Goal: Task Accomplishment & Management: Manage account settings

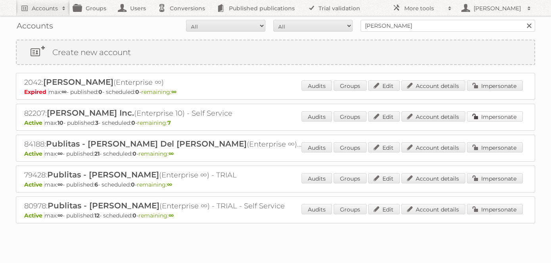
click at [489, 114] on link "Impersonate" at bounding box center [495, 116] width 56 height 10
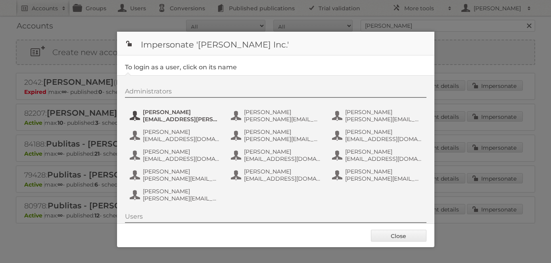
click at [173, 109] on span "Angel Gonzalez" at bounding box center [181, 112] width 77 height 7
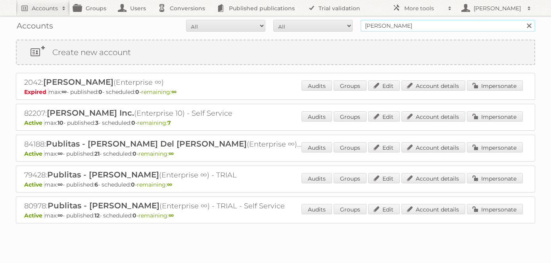
click at [384, 27] on input "novey" at bounding box center [447, 26] width 174 height 12
type input "price shoes"
click at [523, 20] on input "Search" at bounding box center [529, 26] width 12 height 12
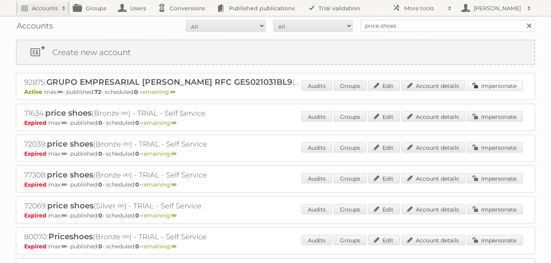
click at [489, 86] on link "Impersonate" at bounding box center [495, 85] width 56 height 10
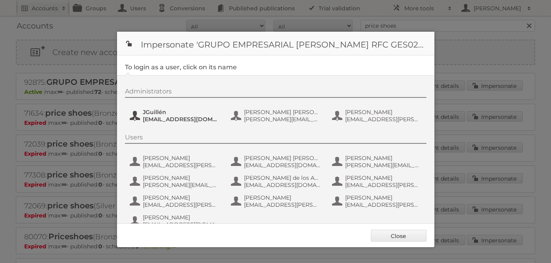
click at [161, 115] on span "JGuillén" at bounding box center [181, 112] width 77 height 7
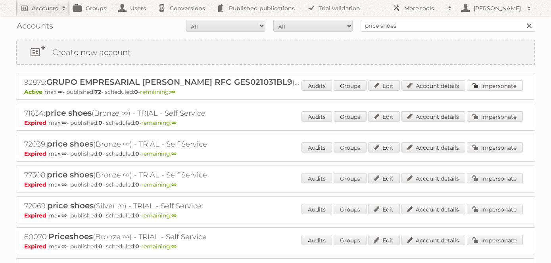
click at [498, 84] on link "Impersonate" at bounding box center [495, 85] width 56 height 10
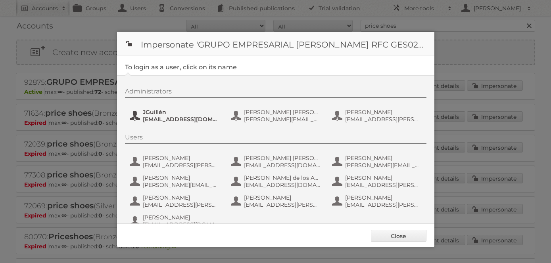
click at [162, 113] on span "JGuillén" at bounding box center [181, 112] width 77 height 7
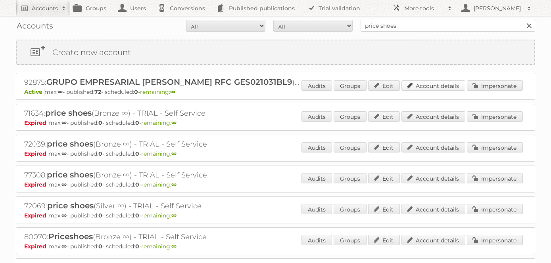
click at [427, 83] on link "Account details" at bounding box center [433, 85] width 64 height 10
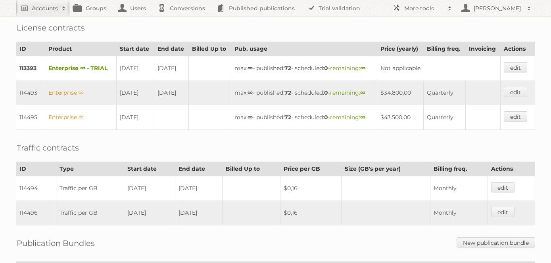
scroll to position [218, 0]
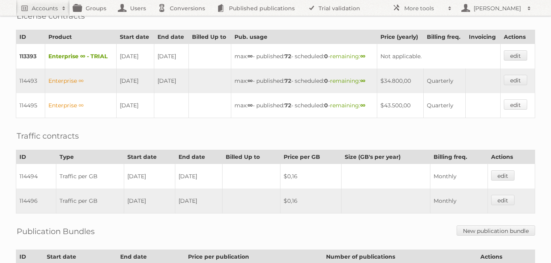
click at [522, 110] on link "edit" at bounding box center [515, 105] width 23 height 10
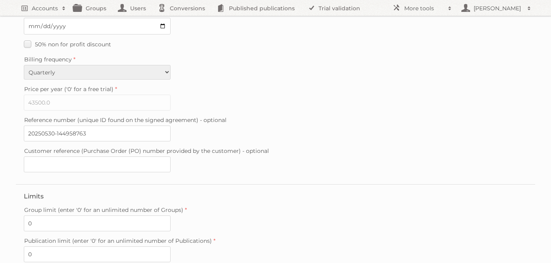
scroll to position [243, 0]
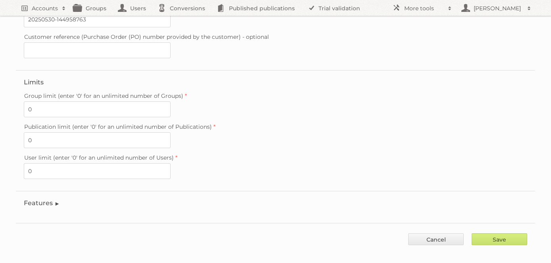
click at [40, 199] on legend "Features" at bounding box center [42, 203] width 36 height 8
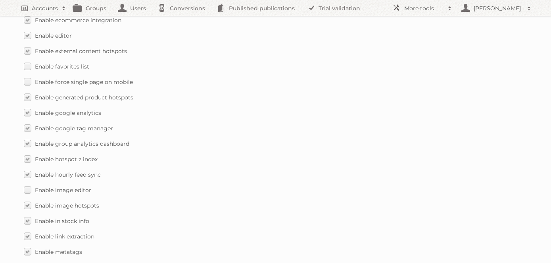
scroll to position [720, 0]
click at [27, 75] on label "Enable force single page on mobile" at bounding box center [78, 80] width 109 height 11
click at [0, 0] on input "Enable force single page on mobile" at bounding box center [0, 0] width 0 height 0
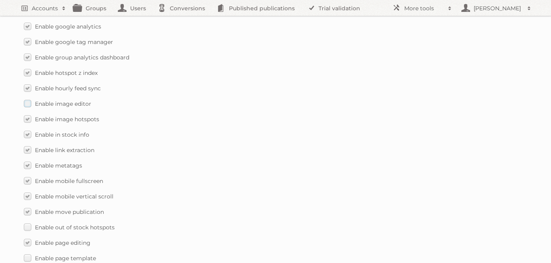
click at [27, 98] on label "Enable image editor" at bounding box center [57, 103] width 67 height 11
click at [0, 0] on input "Enable image editor" at bounding box center [0, 0] width 0 height 0
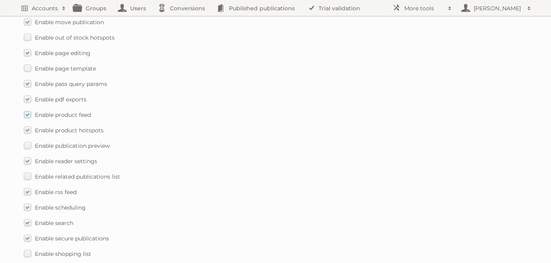
scroll to position [996, 0]
click at [27, 170] on label "Enable related publications list" at bounding box center [72, 175] width 96 height 11
click at [0, 0] on input "Enable related publications list" at bounding box center [0, 0] width 0 height 0
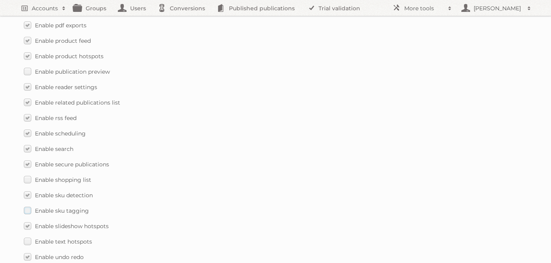
scroll to position [1071, 0]
click at [30, 203] on label "Enable sku tagging" at bounding box center [56, 208] width 65 height 11
click at [0, 0] on input "Enable sku tagging" at bounding box center [0, 0] width 0 height 0
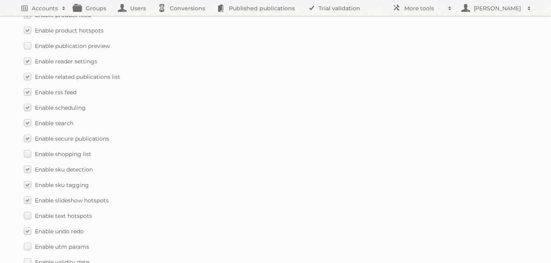
scroll to position [1108, 0]
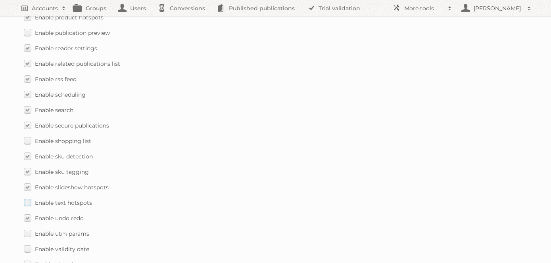
click at [27, 197] on label "Enable text hotspots" at bounding box center [58, 202] width 68 height 11
click at [0, 0] on input "Enable text hotspots" at bounding box center [0, 0] width 0 height 0
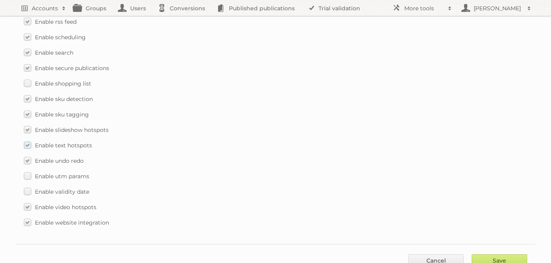
scroll to position [1167, 0]
click at [27, 170] on label "Enable utm params" at bounding box center [56, 175] width 65 height 11
click at [0, 0] on input "Enable utm params" at bounding box center [0, 0] width 0 height 0
click at [27, 185] on label "Enable validity date" at bounding box center [56, 190] width 65 height 11
click at [0, 0] on input "Enable validity date" at bounding box center [0, 0] width 0 height 0
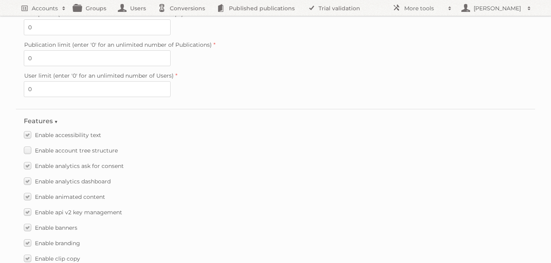
scroll to position [335, 0]
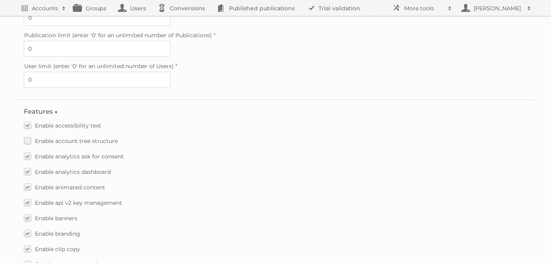
click at [26, 135] on label "Enable account tree structure" at bounding box center [71, 140] width 94 height 11
click at [0, 0] on input "Enable account tree structure" at bounding box center [0, 0] width 0 height 0
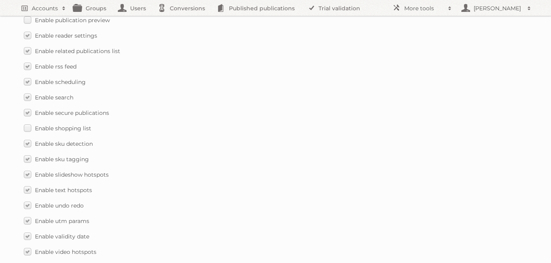
scroll to position [1123, 0]
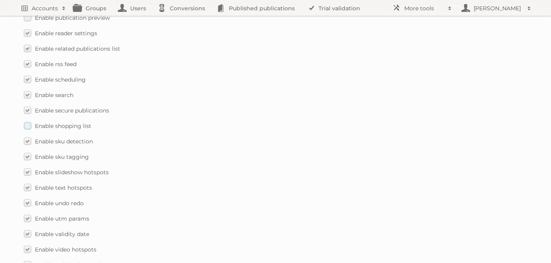
click at [29, 120] on label "Enable shopping list" at bounding box center [57, 125] width 67 height 11
click at [0, 0] on input "Enable shopping list" at bounding box center [0, 0] width 0 height 0
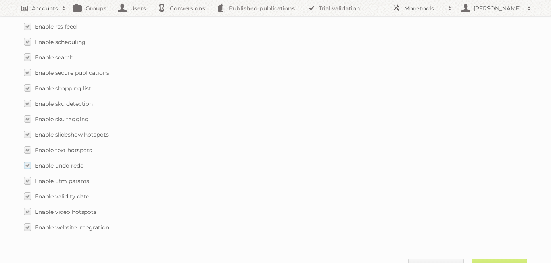
scroll to position [1161, 0]
click at [506, 259] on input "Save" at bounding box center [499, 265] width 56 height 12
type input "..."
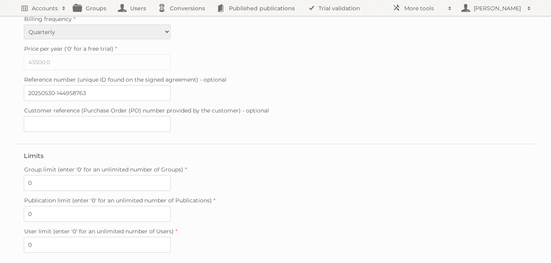
scroll to position [108, 0]
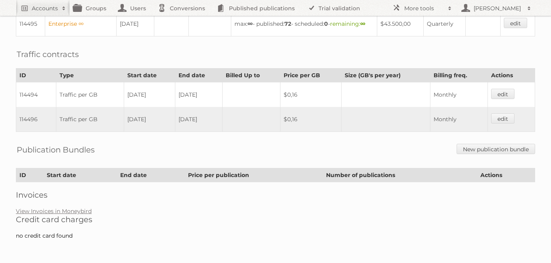
scroll to position [209, 0]
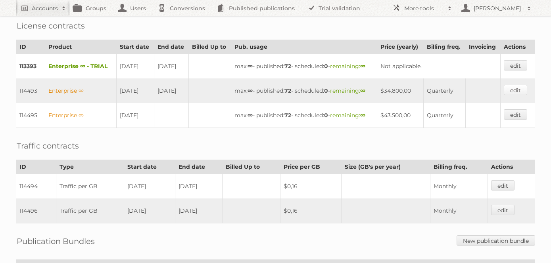
click at [515, 95] on link "edit" at bounding box center [515, 90] width 23 height 10
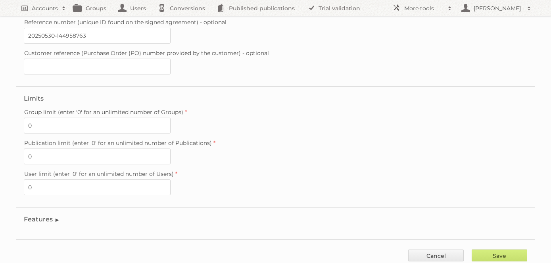
scroll to position [243, 0]
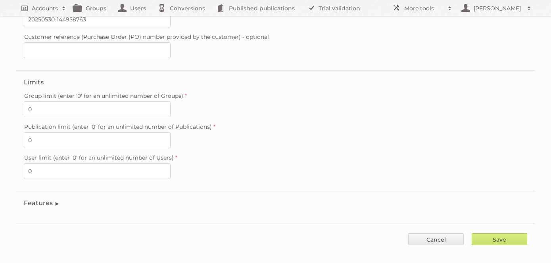
click at [40, 199] on legend "Features" at bounding box center [42, 203] width 36 height 8
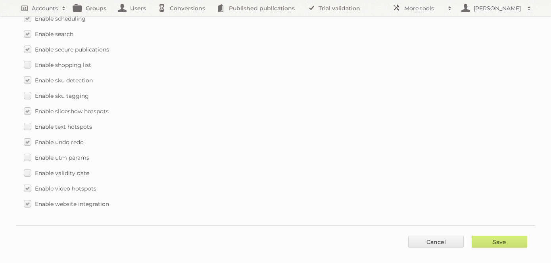
scroll to position [1187, 0]
